Goal: Task Accomplishment & Management: Use online tool/utility

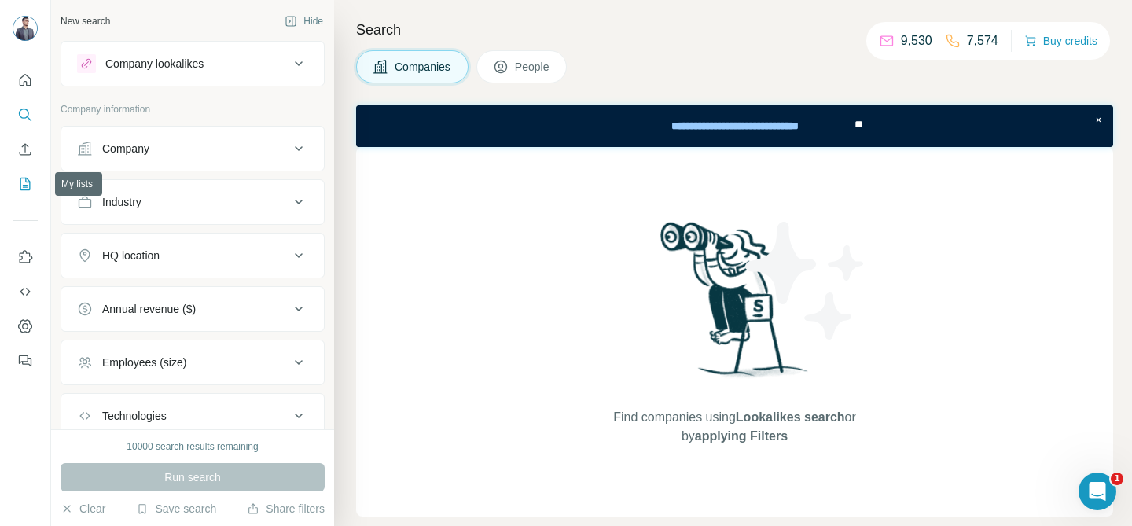
click at [31, 183] on icon "My lists" at bounding box center [25, 184] width 16 height 16
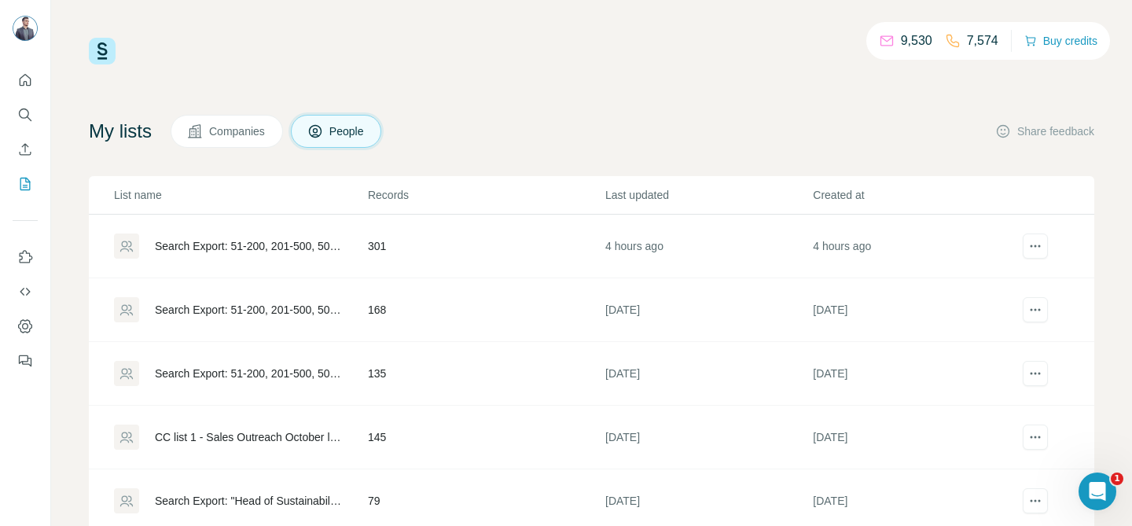
click at [541, 104] on div "9,530 7,574 Buy credits My lists Companies People Share feedback List name Reco…" at bounding box center [591, 319] width 1005 height 563
click at [290, 248] on div "Search Export: 51-200, 201-500, 501-1000, 1001-[GEOGRAPHIC_DATA][US_STATE], [GE…" at bounding box center [248, 246] width 186 height 16
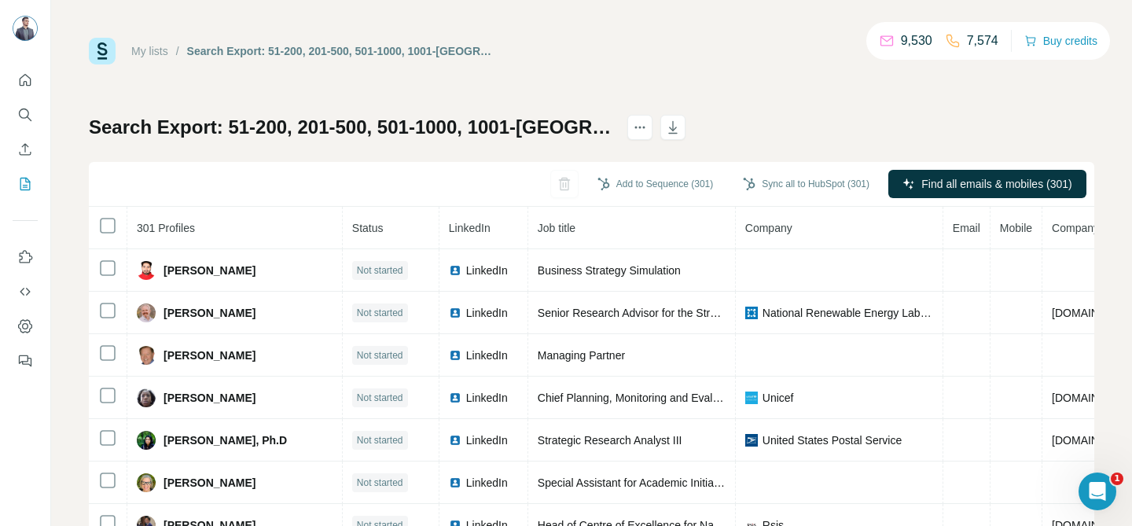
click at [400, 176] on div "Add to Sequence (301) Sync all to HubSpot (301) Find all emails & mobiles (301)" at bounding box center [591, 184] width 1005 height 45
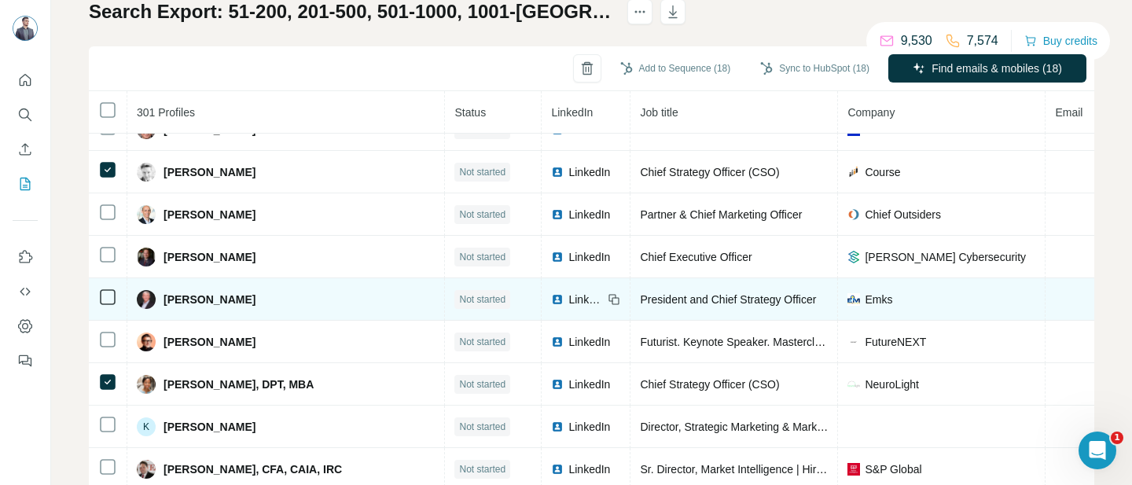
scroll to position [2424, 0]
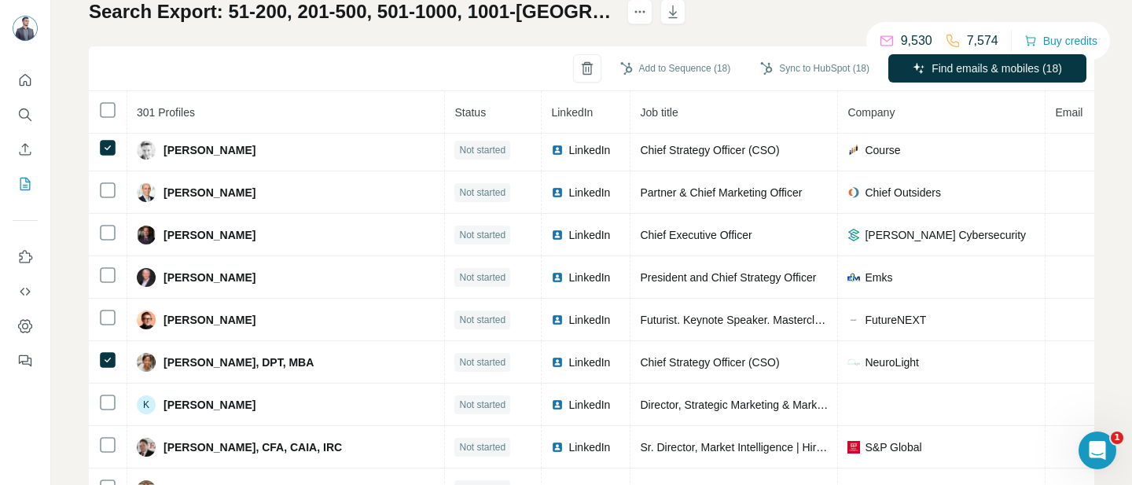
click at [53, 208] on div "My lists / Search Export: 51-200, 201-500, 501-1000, 1001-[GEOGRAPHIC_DATA][US_…" at bounding box center [591, 242] width 1081 height 485
click at [76, 269] on div "My lists / Search Export: 51-200, 201-500, 501-1000, 1001-[GEOGRAPHIC_DATA][US_…" at bounding box center [591, 242] width 1081 height 485
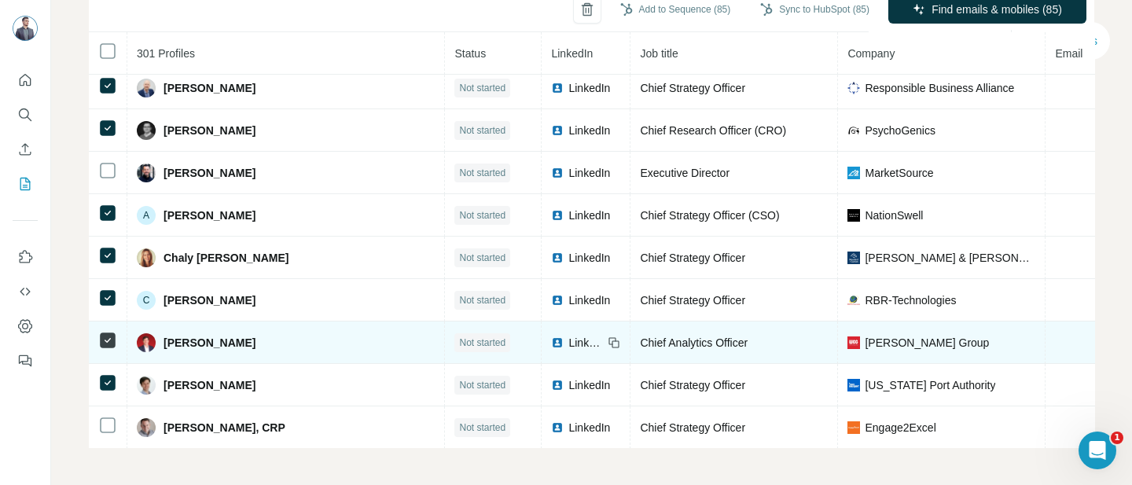
scroll to position [9792, 0]
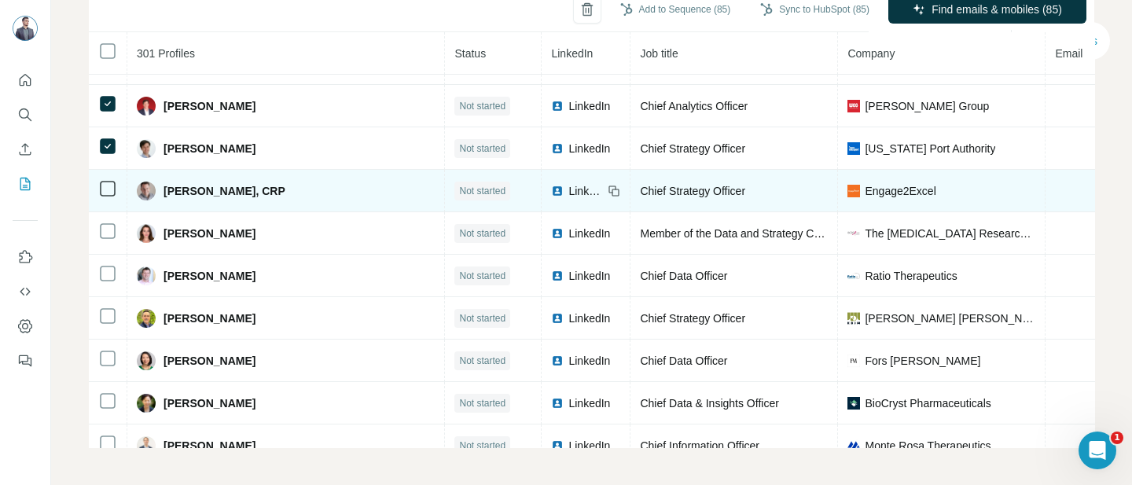
click at [116, 187] on icon at bounding box center [107, 188] width 19 height 19
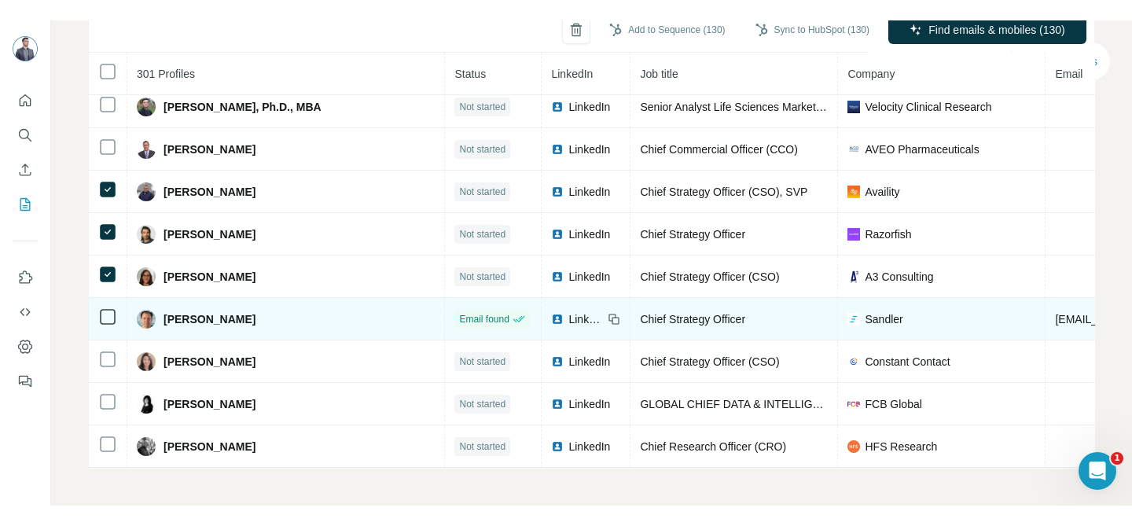
scroll to position [12409, 0]
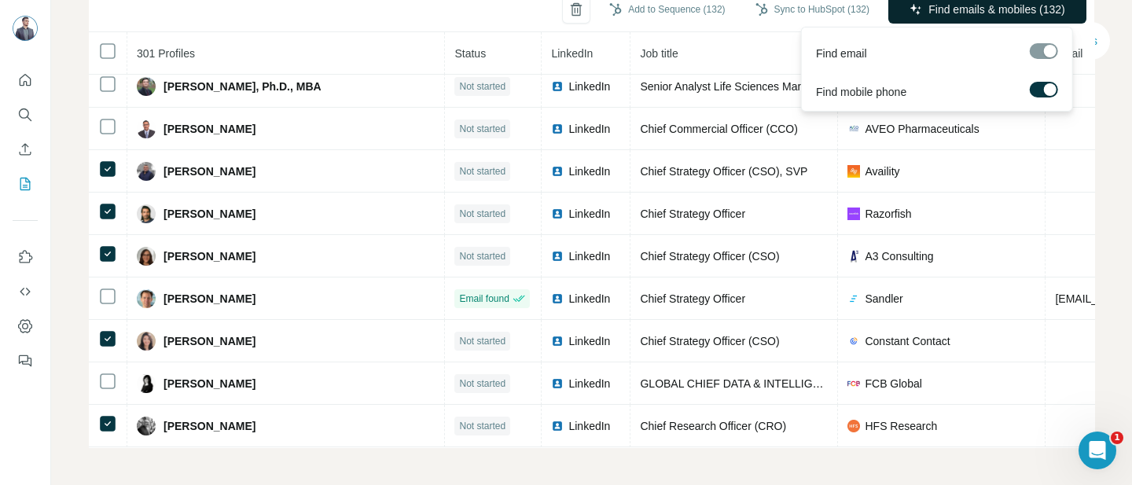
click at [947, 10] on span "Find emails & mobiles (132)" at bounding box center [996, 10] width 137 height 16
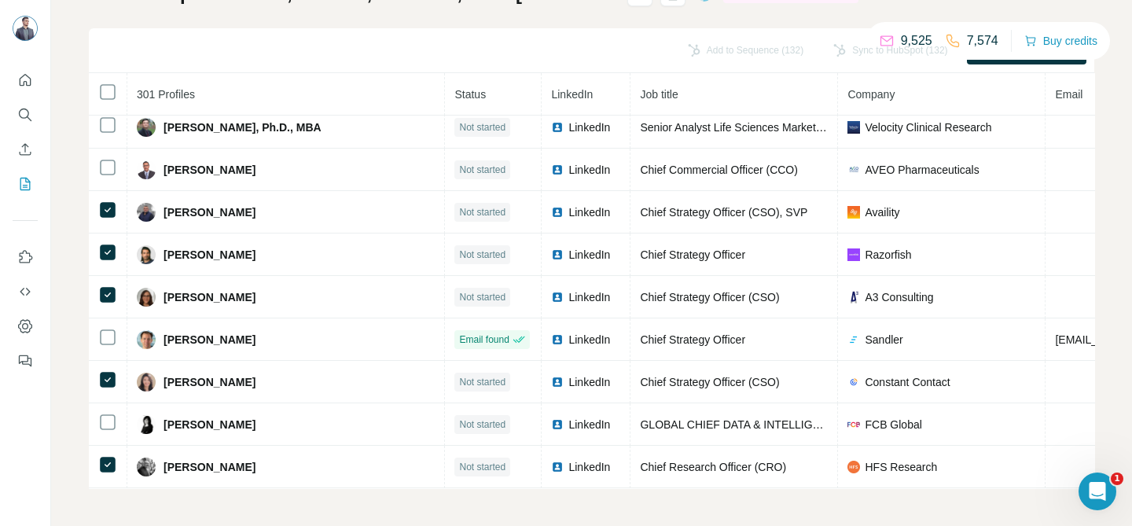
scroll to position [134, 0]
